Goal: Leave review/rating: Leave review/rating

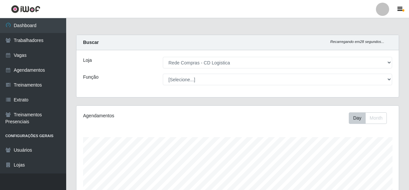
select select "429"
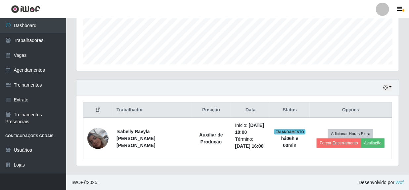
scroll to position [137, 322]
click at [392, 89] on button "button" at bounding box center [387, 88] width 9 height 8
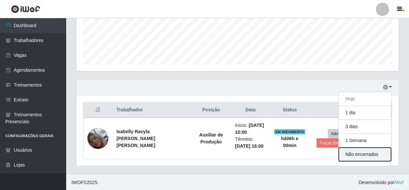
click at [354, 154] on button "Não encerrados" at bounding box center [365, 155] width 52 height 14
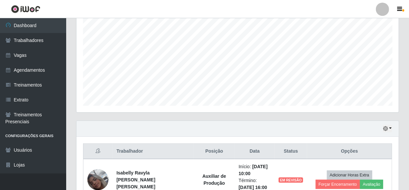
scroll to position [172, 0]
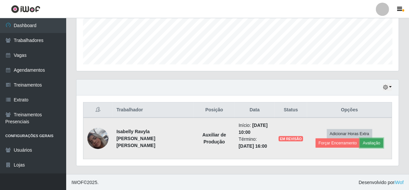
click at [367, 142] on button "Avaliação" at bounding box center [371, 143] width 23 height 9
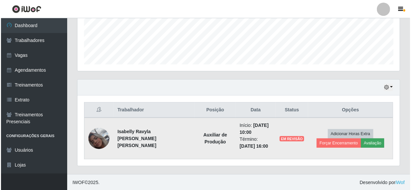
scroll to position [137, 319]
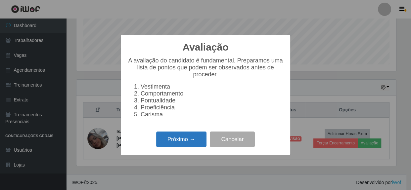
click at [179, 144] on button "Próximo →" at bounding box center [181, 140] width 50 height 16
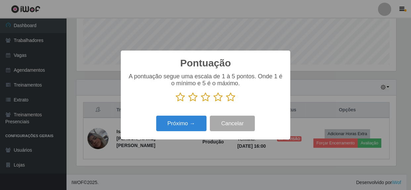
scroll to position [330758, 330575]
click at [229, 99] on icon at bounding box center [230, 97] width 9 height 10
click at [226, 102] on input "radio" at bounding box center [226, 102] width 0 height 0
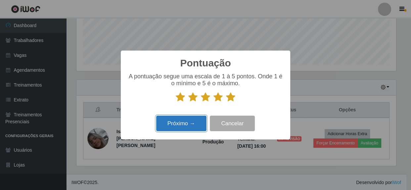
click at [157, 131] on button "Próximo →" at bounding box center [181, 124] width 50 height 16
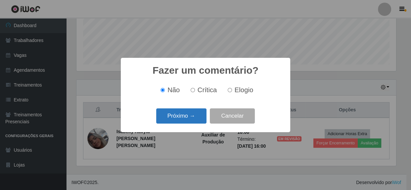
click at [185, 119] on button "Próximo →" at bounding box center [181, 117] width 50 height 16
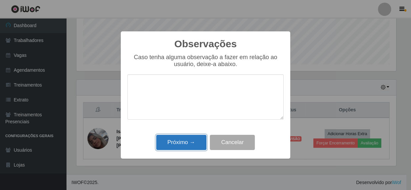
click at [182, 141] on button "Próximo →" at bounding box center [181, 143] width 50 height 16
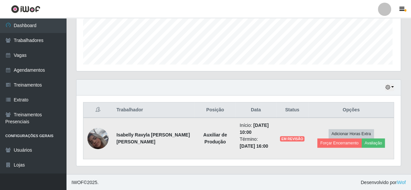
scroll to position [137, 322]
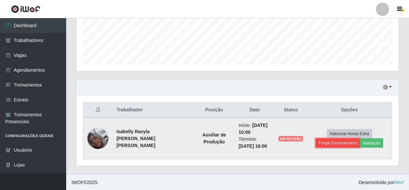
click at [328, 144] on button "Forçar Encerramento" at bounding box center [338, 143] width 44 height 9
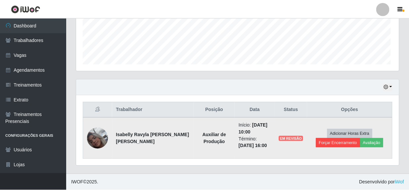
scroll to position [137, 319]
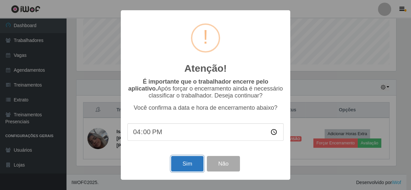
click at [195, 165] on button "Sim" at bounding box center [187, 164] width 32 height 16
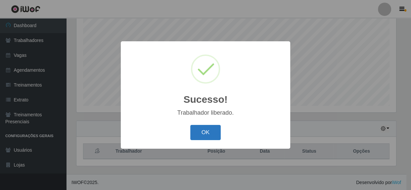
click at [204, 135] on button "OK" at bounding box center [205, 133] width 31 height 16
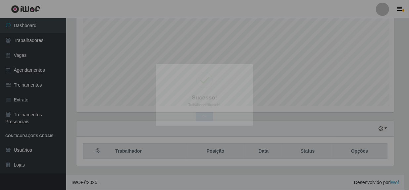
scroll to position [137, 322]
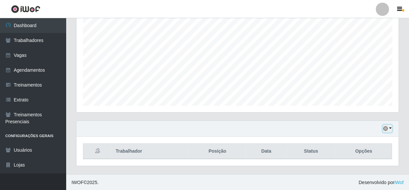
click at [390, 130] on button "button" at bounding box center [387, 129] width 9 height 8
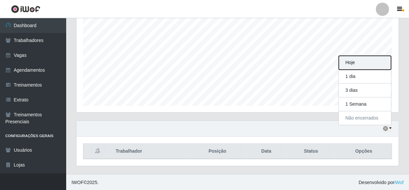
click at [371, 62] on button "Hoje" at bounding box center [365, 63] width 52 height 14
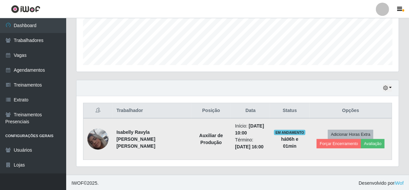
scroll to position [172, 0]
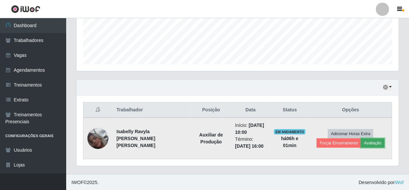
click at [369, 144] on button "Avaliação" at bounding box center [372, 143] width 23 height 9
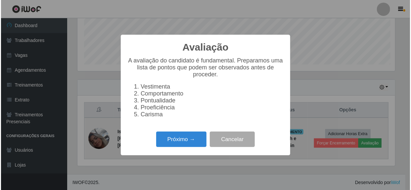
scroll to position [137, 319]
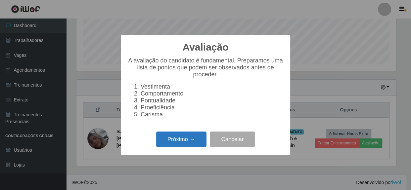
click at [188, 140] on button "Próximo →" at bounding box center [181, 140] width 50 height 16
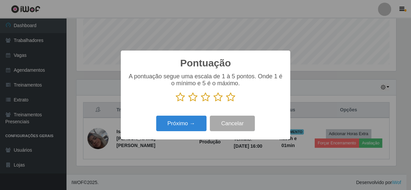
scroll to position [330758, 330575]
click at [232, 98] on icon at bounding box center [230, 97] width 9 height 10
click at [226, 102] on input "radio" at bounding box center [226, 102] width 0 height 0
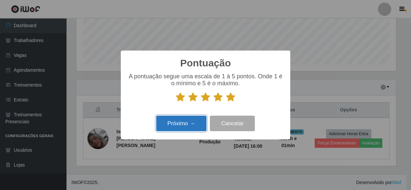
click at [182, 124] on button "Próximo →" at bounding box center [181, 124] width 50 height 16
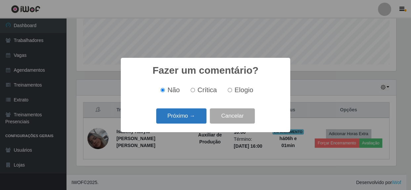
click at [184, 120] on button "Próximo →" at bounding box center [181, 117] width 50 height 16
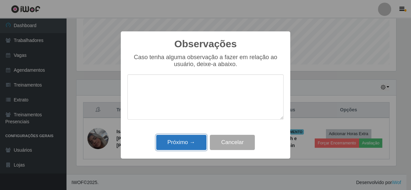
click at [183, 143] on button "Próximo →" at bounding box center [181, 143] width 50 height 16
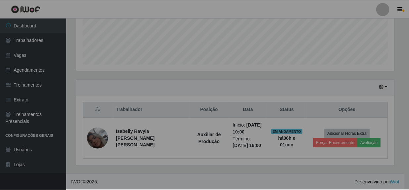
scroll to position [137, 322]
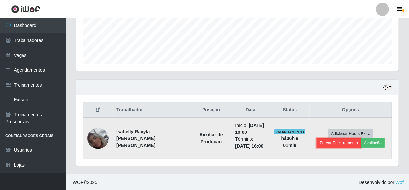
click at [327, 143] on button "Forçar Encerramento" at bounding box center [339, 143] width 44 height 9
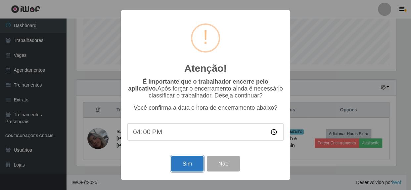
click at [193, 163] on button "Sim" at bounding box center [187, 164] width 32 height 16
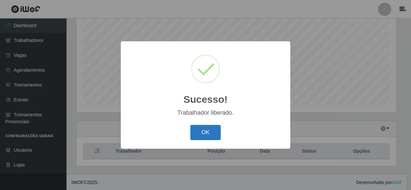
click at [202, 136] on button "OK" at bounding box center [205, 133] width 31 height 16
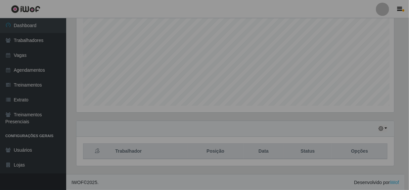
scroll to position [137, 322]
